Goal: Transaction & Acquisition: Purchase product/service

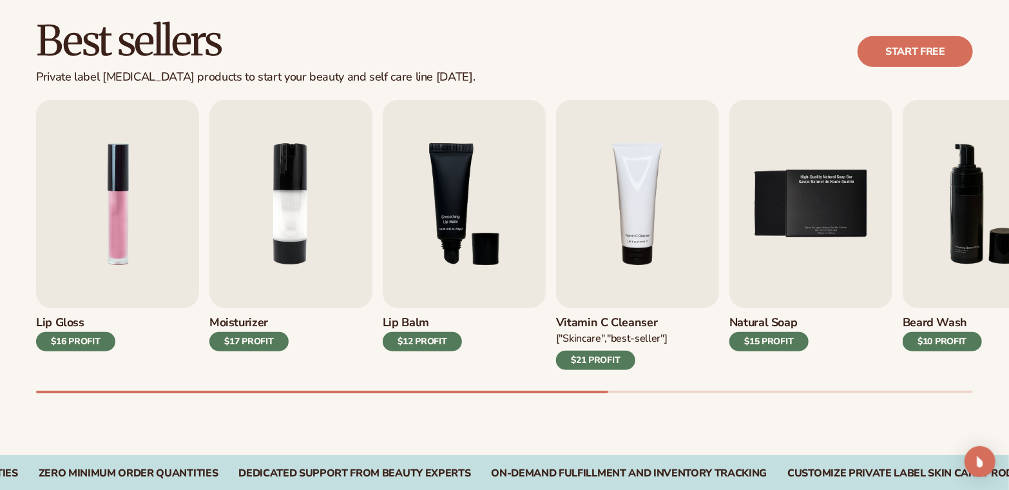
scroll to position [365, 0]
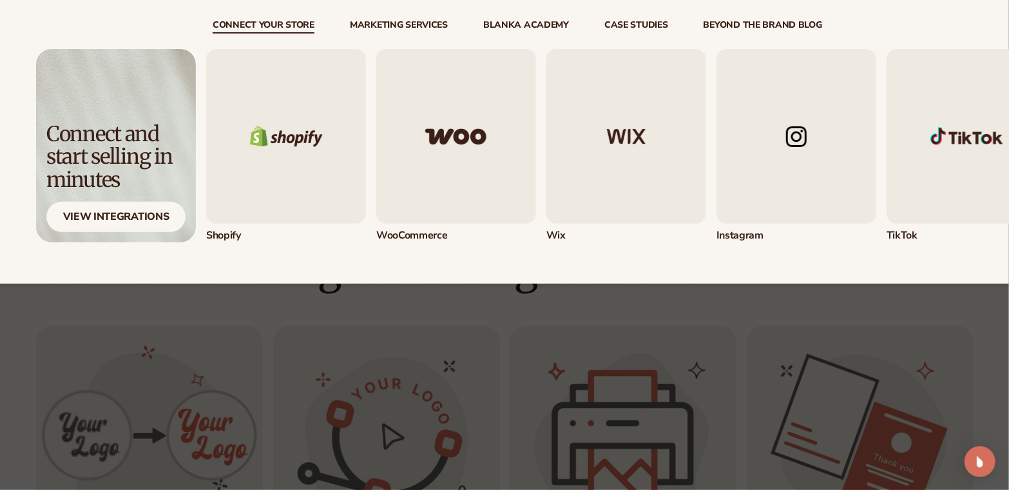
scroll to position [131, 0]
